Goal: Task Accomplishment & Management: Use online tool/utility

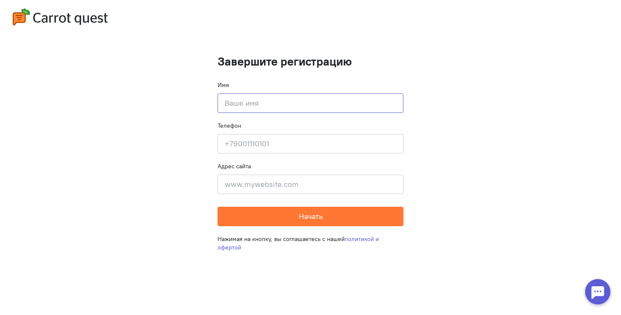
click at [282, 110] on input at bounding box center [311, 102] width 186 height 19
type input "Абдул"
type input "89162886629"
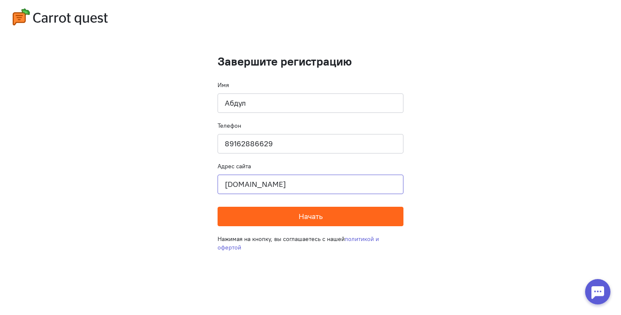
type input "[DOMAIN_NAME]"
click at [275, 218] on button "Начать" at bounding box center [311, 216] width 186 height 19
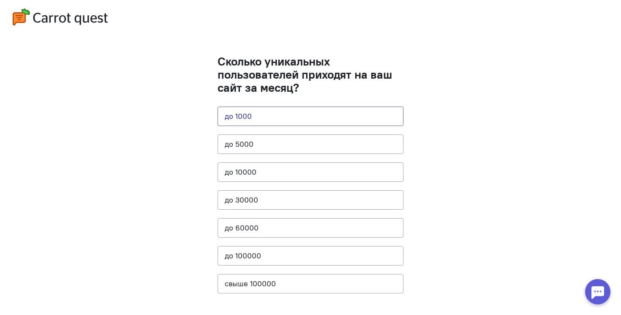
click at [290, 112] on button "до 1000" at bounding box center [311, 115] width 186 height 19
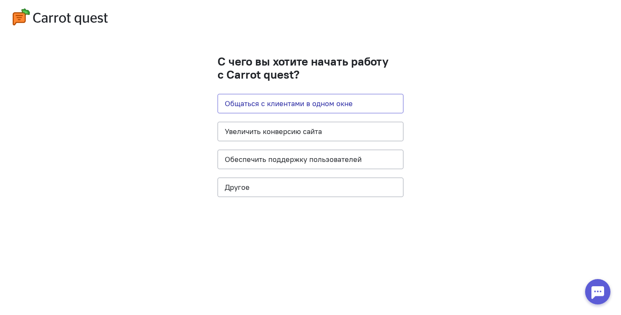
click at [318, 109] on button "Общаться с клиентами в одном окне" at bounding box center [311, 103] width 186 height 19
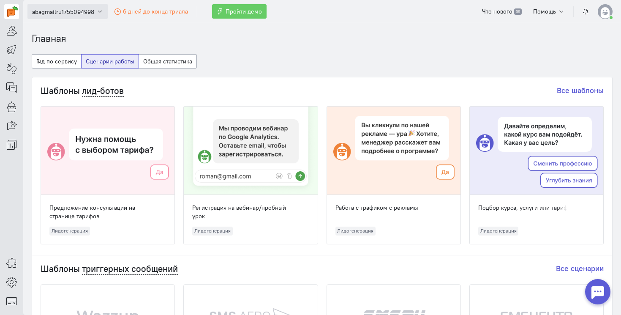
click at [97, 11] on icon "button" at bounding box center [100, 11] width 6 height 6
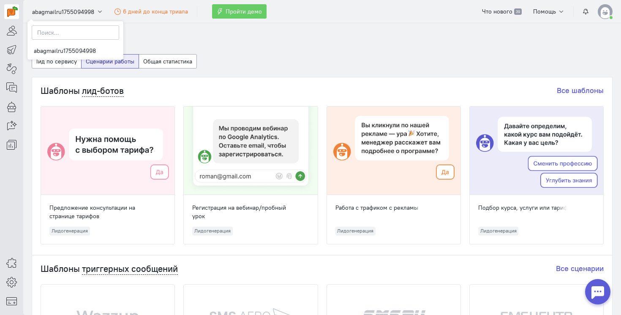
click at [153, 30] on section "Главная Гид по сервису Сценарии работы Общая статистика Шаблоны лид-ботов Все ш…" at bounding box center [322, 168] width 598 height 291
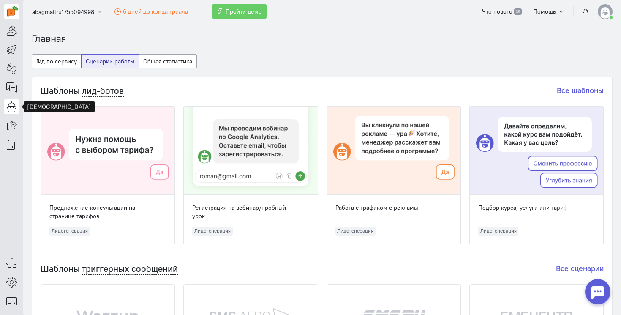
click at [12, 112] on link at bounding box center [11, 106] width 15 height 15
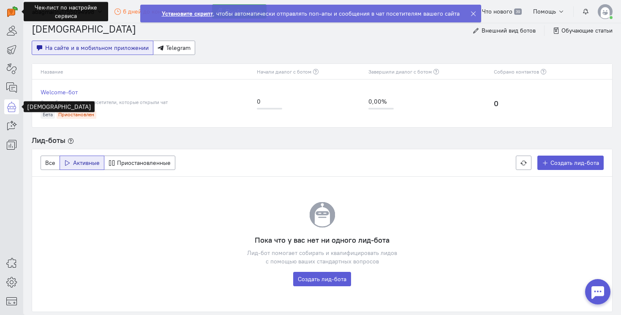
scroll to position [11, 0]
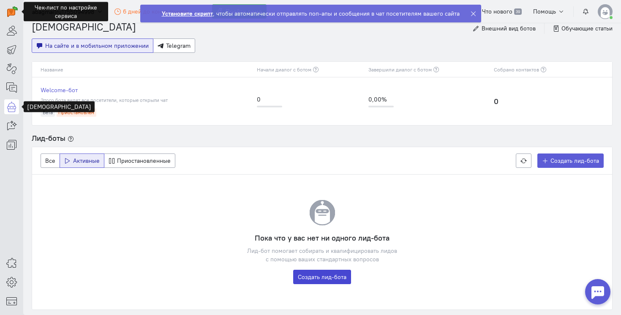
click at [331, 277] on link "Создать лид-бота" at bounding box center [322, 277] width 58 height 14
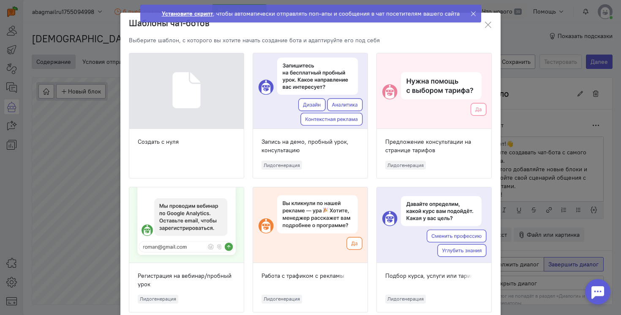
scroll to position [31, 0]
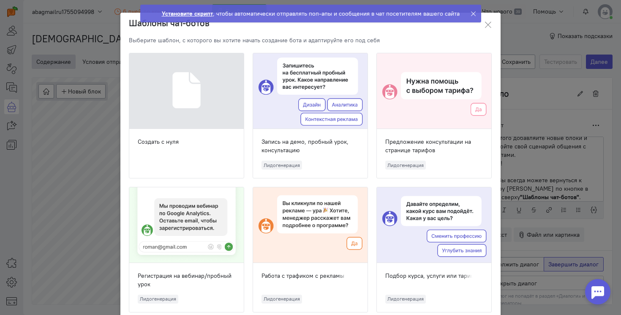
click at [212, 93] on div at bounding box center [186, 91] width 114 height 76
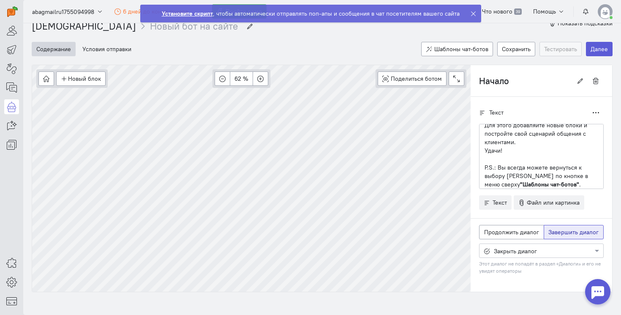
scroll to position [13, 0]
click at [313, 23] on div "abagmailru1755094998 6 дней до конца триала Пройти демо Что нового 39 Помощь Ча…" at bounding box center [322, 157] width 598 height 315
click at [473, 16] on icon at bounding box center [473, 14] width 6 height 6
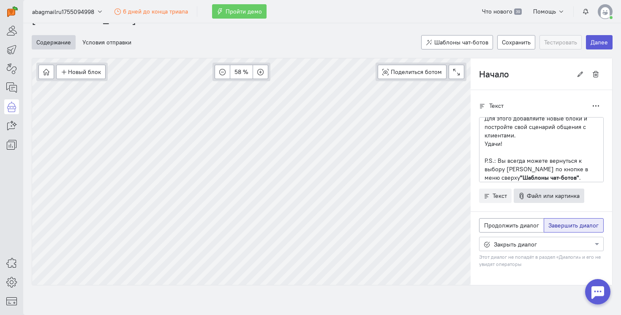
scroll to position [6, 0]
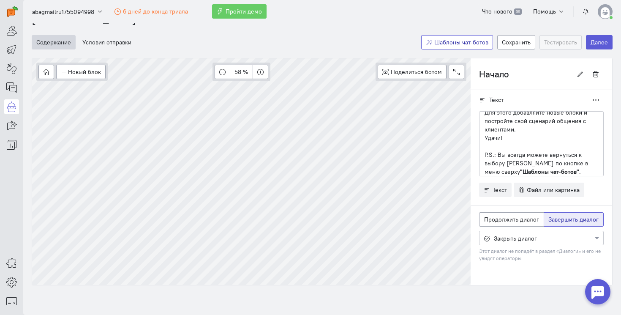
click at [474, 41] on span "Шаблоны чат-ботов" at bounding box center [461, 42] width 54 height 8
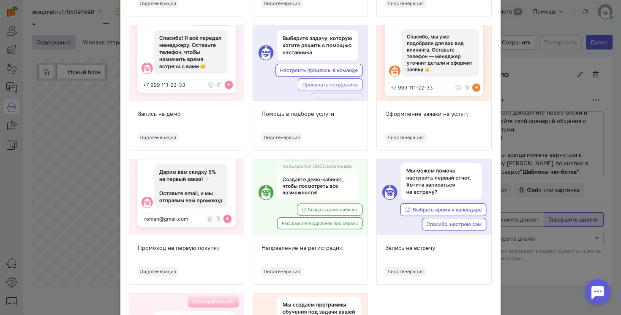
scroll to position [547, 0]
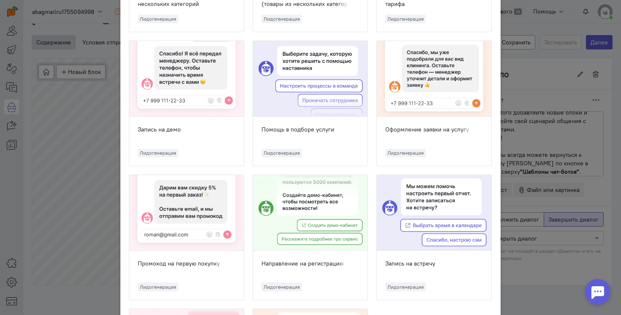
click at [309, 190] on div at bounding box center [310, 213] width 114 height 76
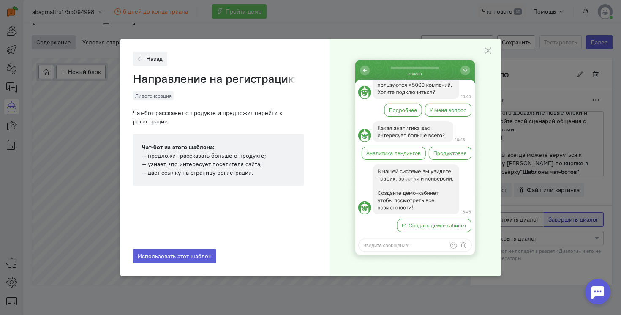
click at [309, 190] on div "Назад Направление на регистрацию Лидогенерация Чат-бот расскажет о продукте и п…" at bounding box center [224, 157] width 209 height 237
click at [489, 48] on icon at bounding box center [488, 50] width 8 height 8
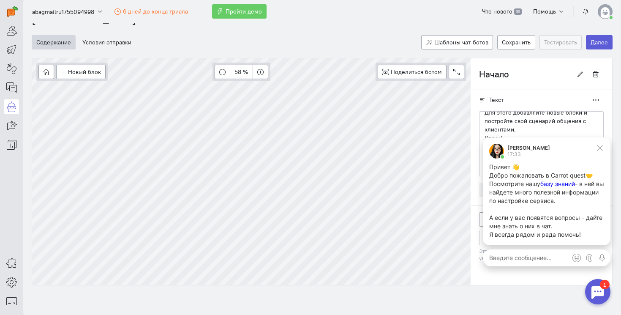
click at [568, 184] on span "базу знаний" at bounding box center [557, 183] width 35 height 7
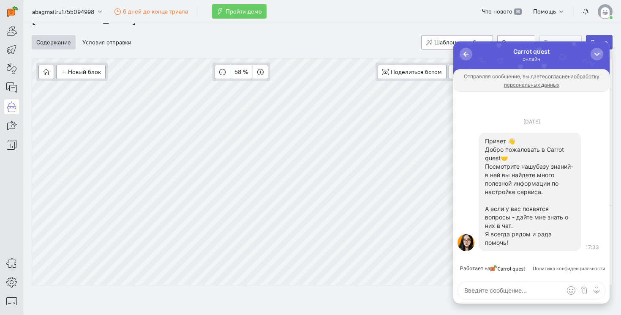
click at [536, 170] on span "базу знаний" at bounding box center [553, 166] width 35 height 7
